Goal: Task Accomplishment & Management: Manage account settings

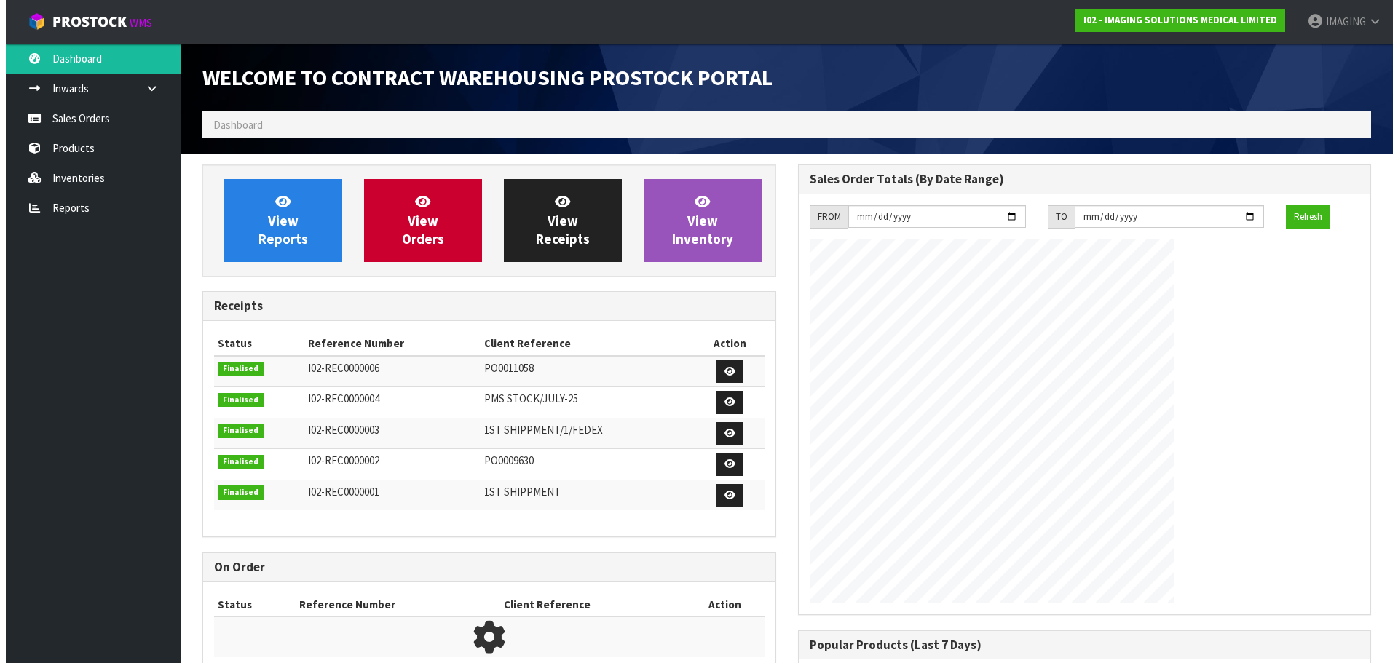
scroll to position [619, 595]
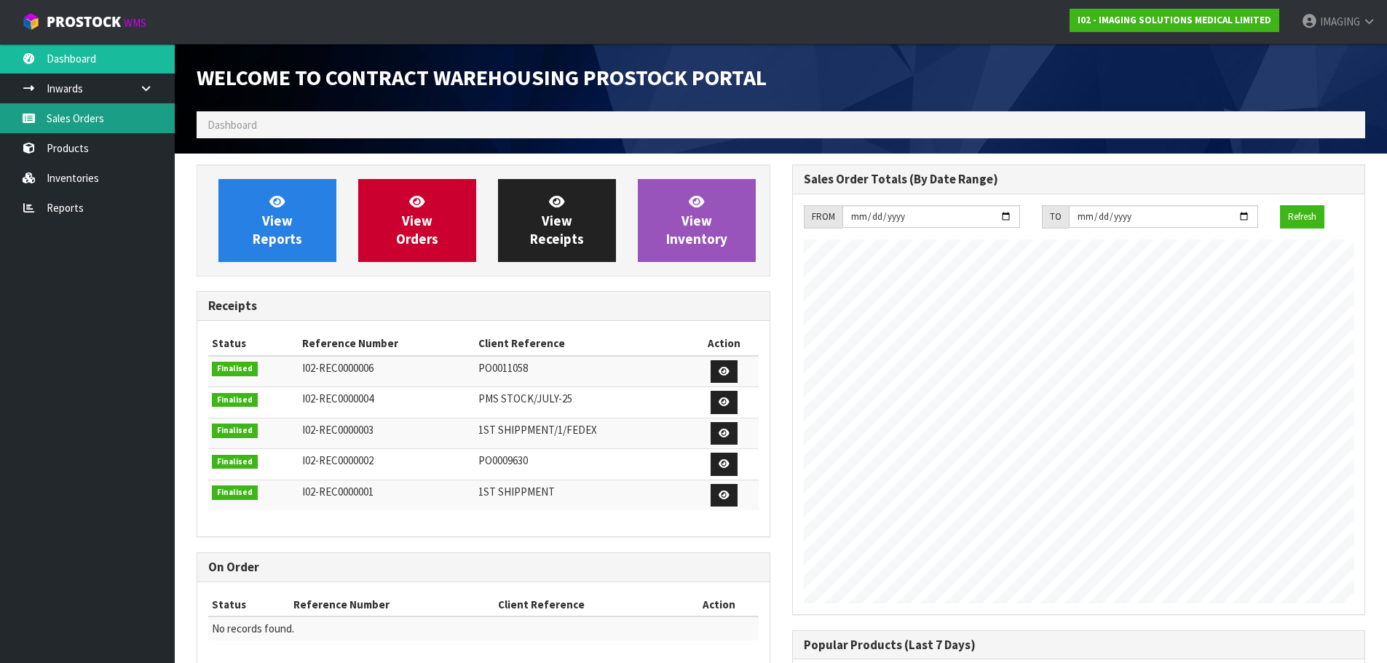
click at [66, 126] on link "Sales Orders" at bounding box center [87, 118] width 175 height 30
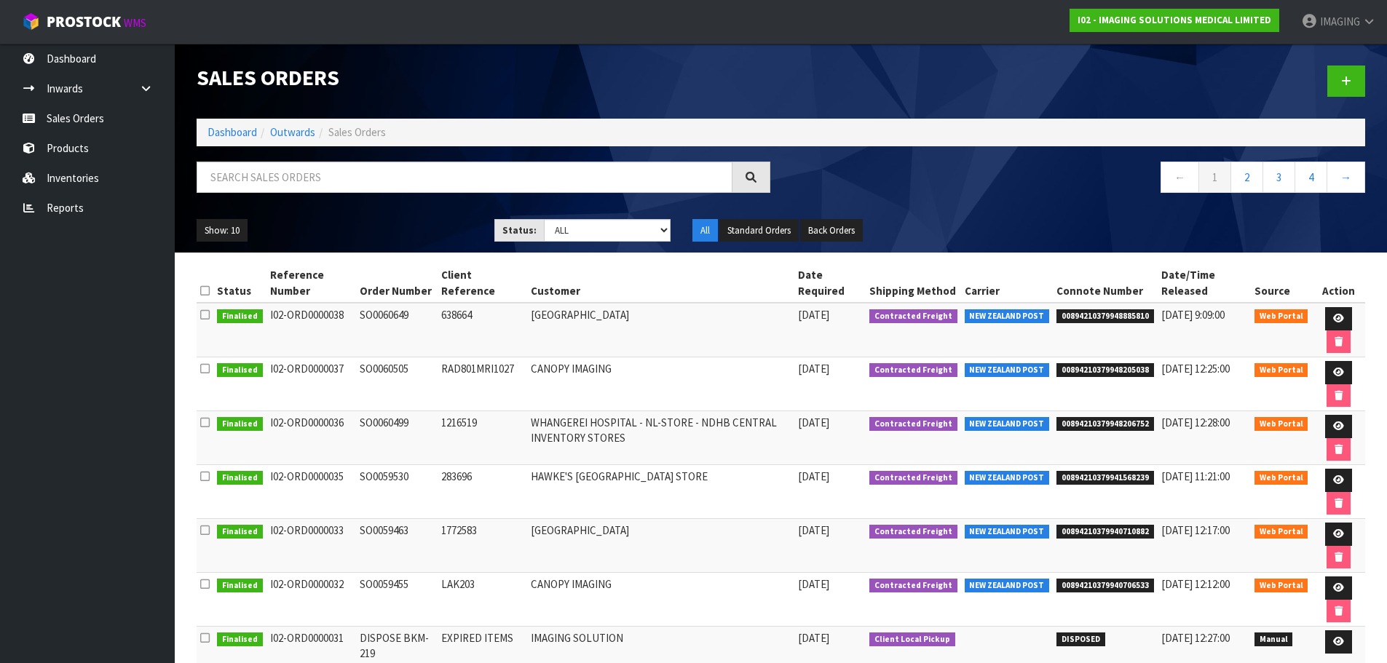
click at [376, 319] on td "SO0060649" at bounding box center [397, 330] width 82 height 55
copy td "SO0060649"
click at [1341, 317] on icon at bounding box center [1338, 318] width 11 height 9
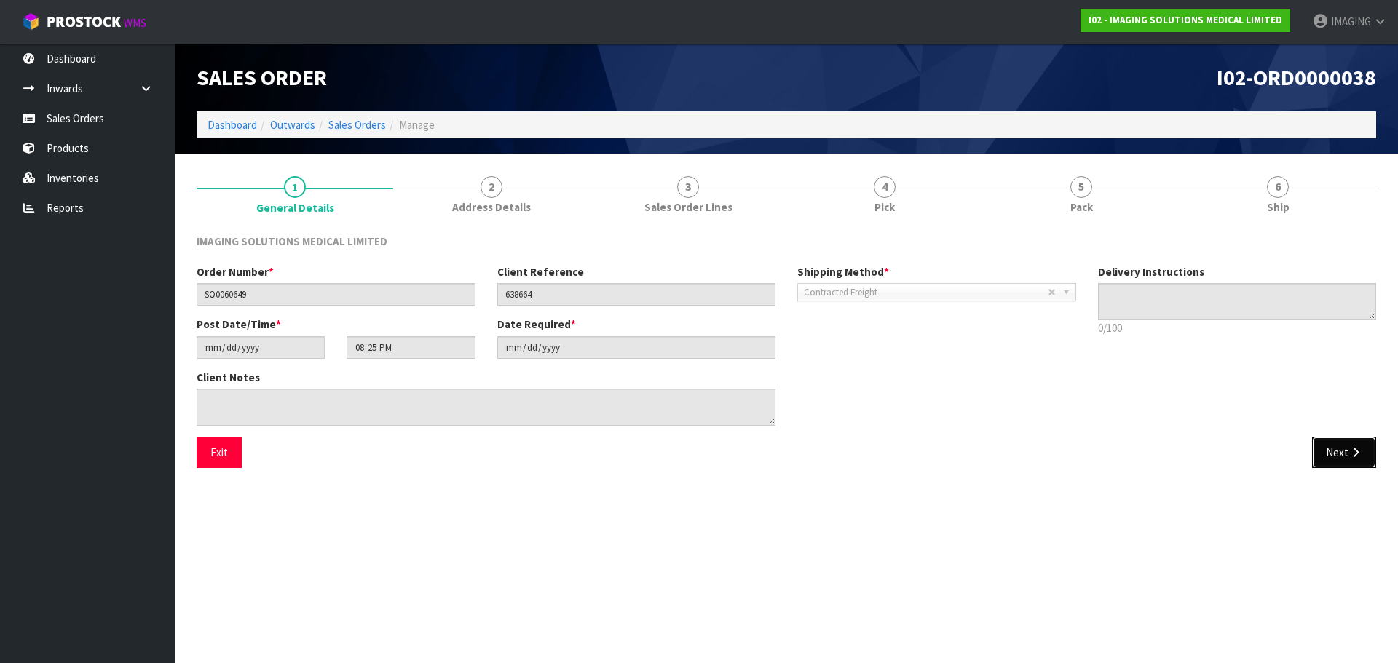
click at [1358, 448] on icon "button" at bounding box center [1355, 452] width 14 height 11
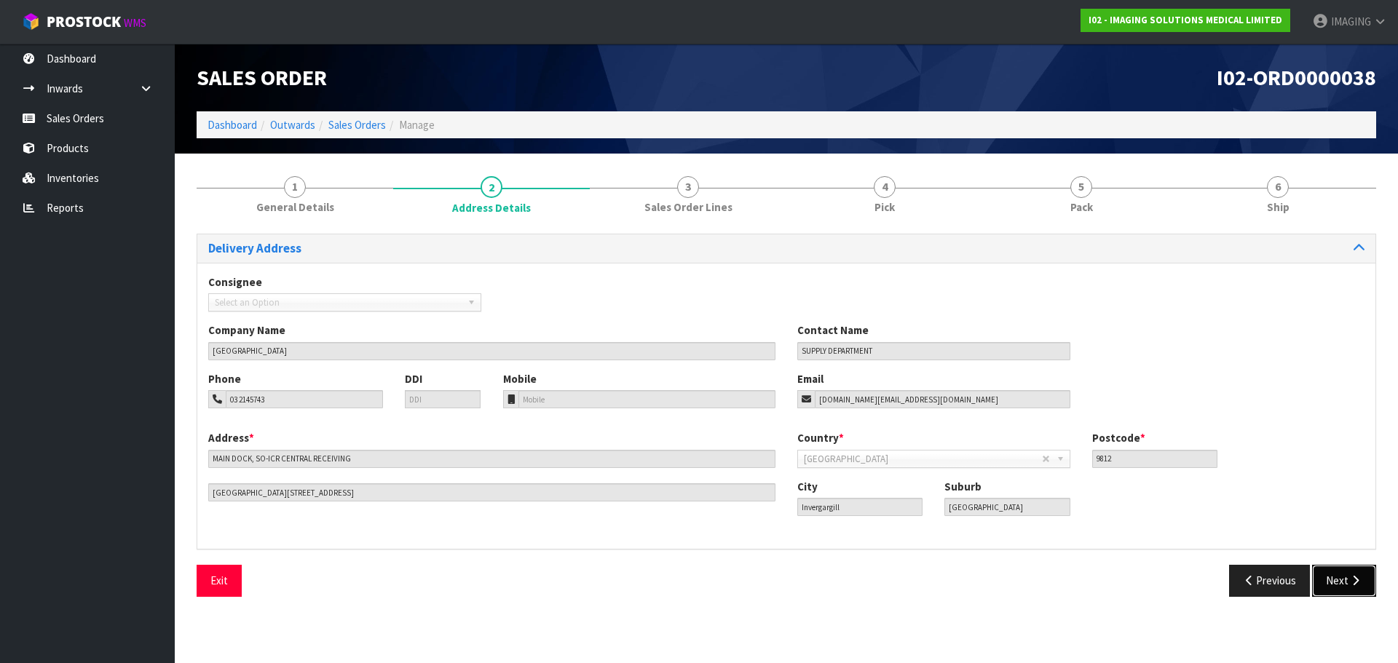
click at [1331, 573] on button "Next" at bounding box center [1344, 580] width 64 height 31
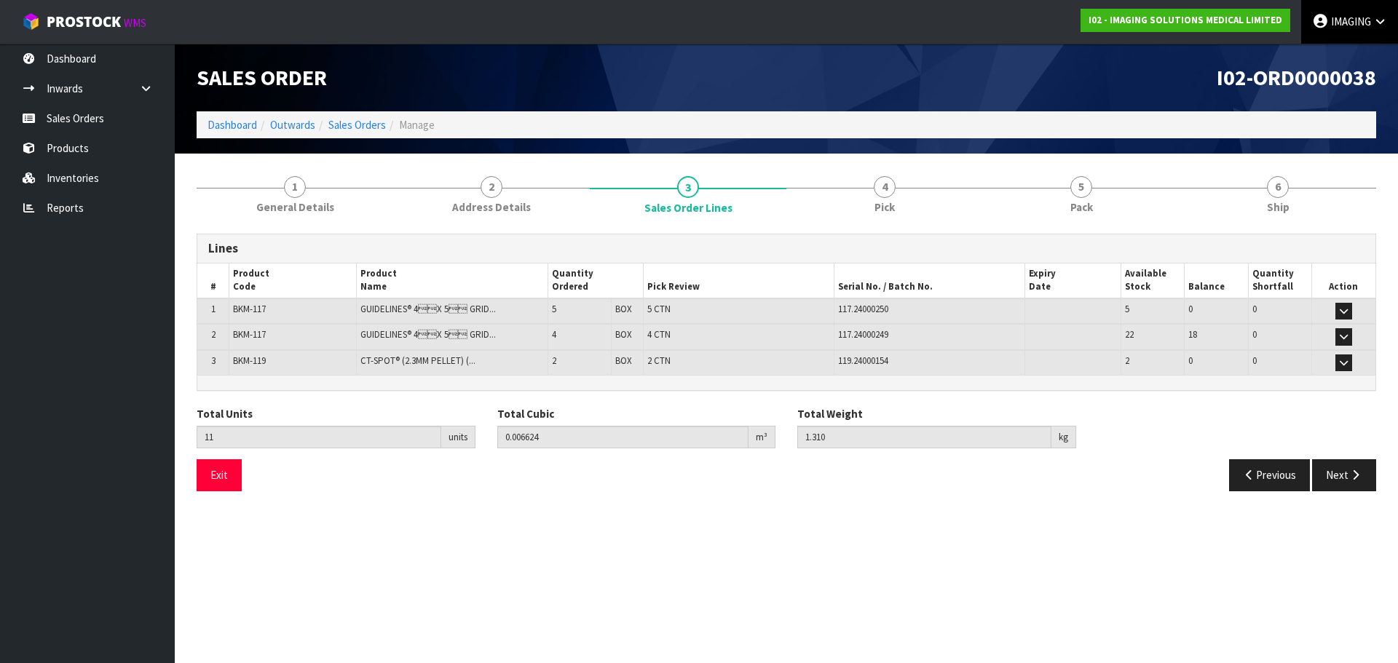
click at [1339, 20] on span "IMAGING" at bounding box center [1351, 22] width 40 height 14
click at [1319, 56] on link "Logout" at bounding box center [1339, 58] width 115 height 20
